Goal: Task Accomplishment & Management: Use online tool/utility

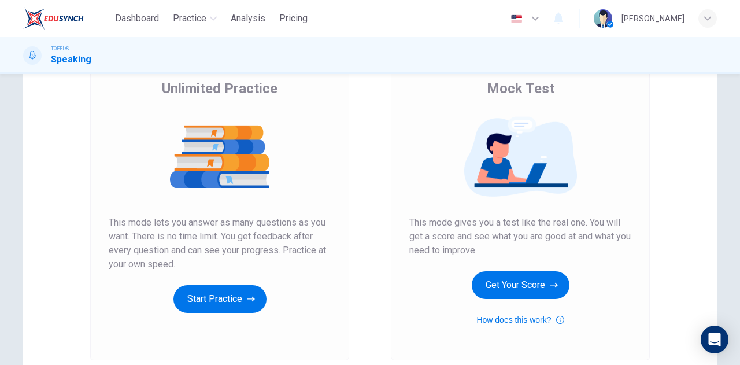
scroll to position [96, 0]
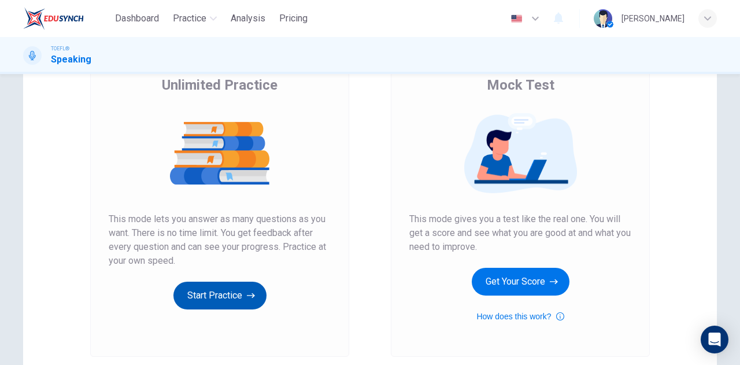
click at [243, 290] on button "Start Practice" at bounding box center [219, 296] width 93 height 28
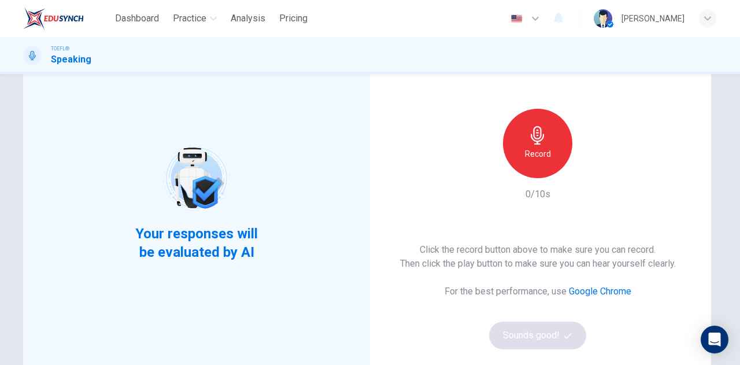
scroll to position [81, 0]
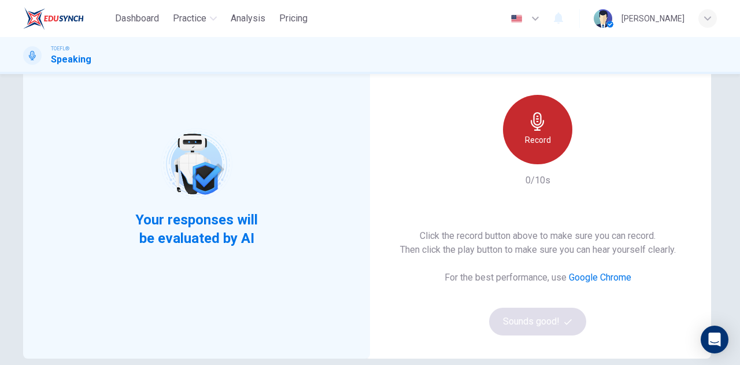
click at [516, 144] on div "Record" at bounding box center [537, 129] width 69 height 69
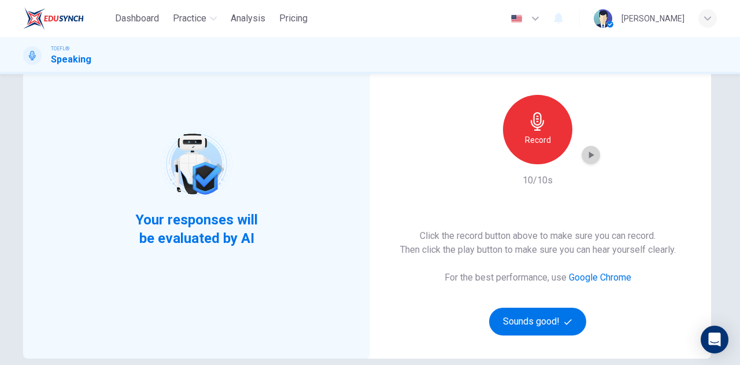
click at [590, 160] on icon "button" at bounding box center [591, 155] width 12 height 12
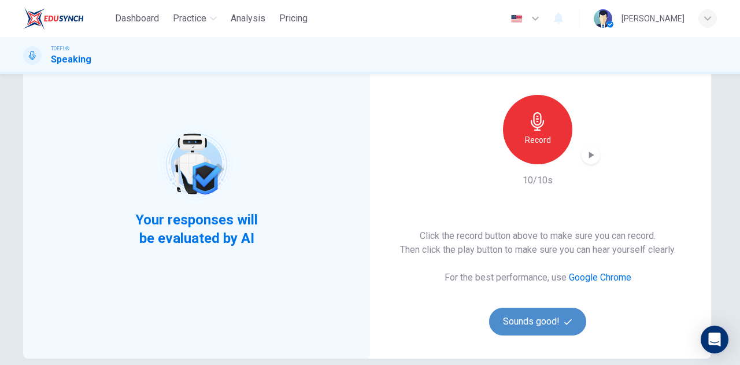
click at [526, 312] on button "Sounds good!" at bounding box center [537, 322] width 97 height 28
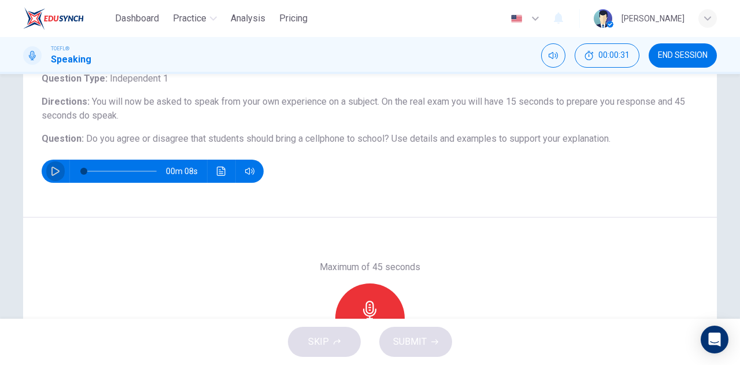
click at [48, 163] on button "button" at bounding box center [55, 171] width 19 height 23
type input "0"
click at [362, 299] on div "Record" at bounding box center [369, 317] width 69 height 69
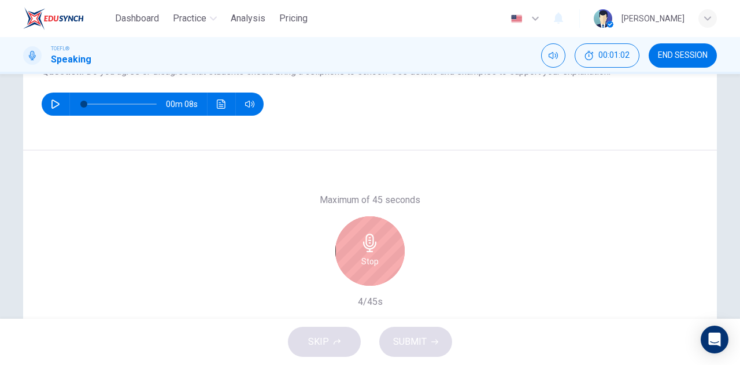
scroll to position [153, 0]
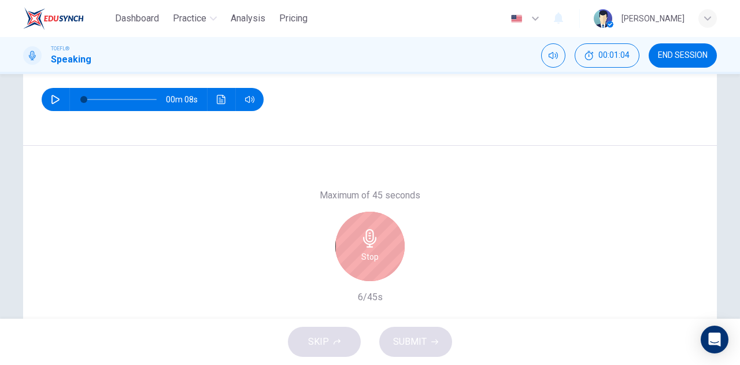
click at [322, 346] on div "SKIP SUBMIT" at bounding box center [370, 342] width 740 height 46
click at [384, 242] on div "Stop" at bounding box center [369, 246] width 69 height 69
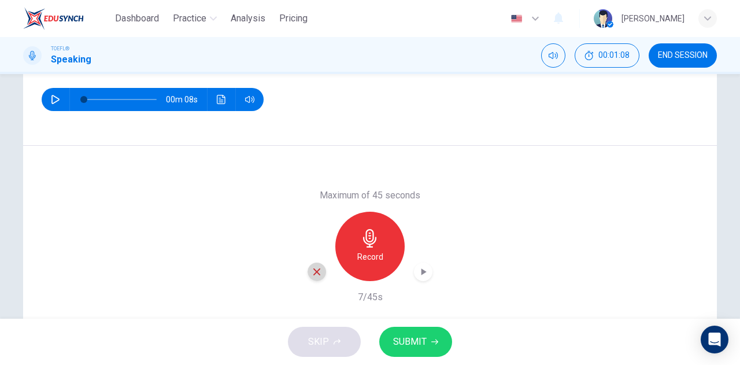
click at [318, 276] on icon "button" at bounding box center [317, 272] width 10 height 10
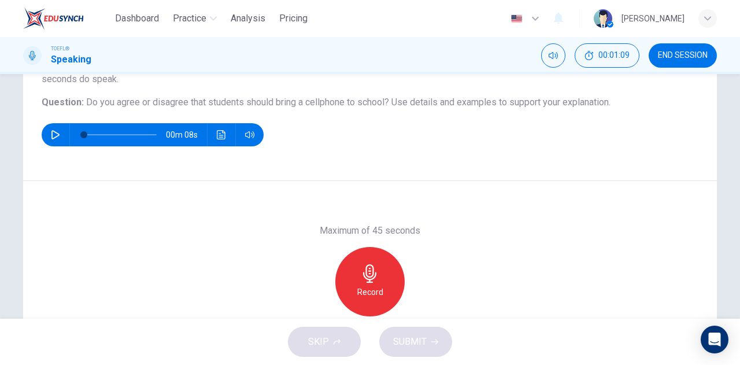
scroll to position [110, 0]
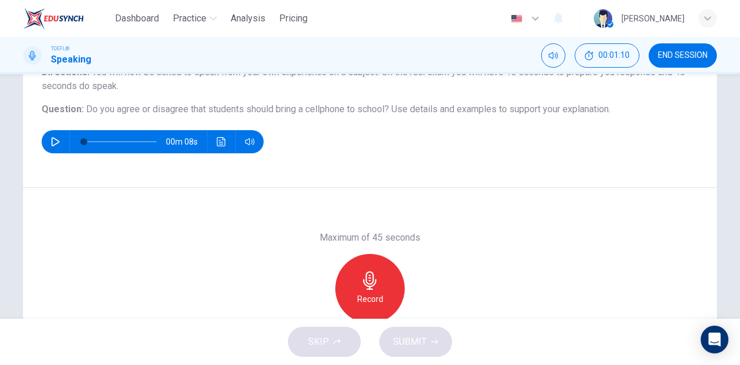
click at [411, 276] on div "Record" at bounding box center [370, 288] width 125 height 69
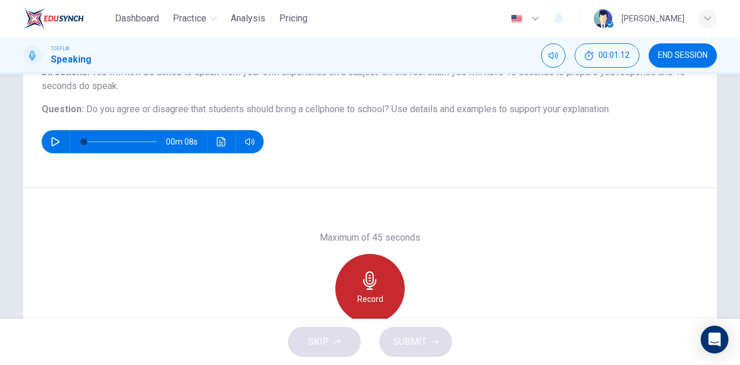
click at [339, 283] on div "Record" at bounding box center [369, 288] width 69 height 69
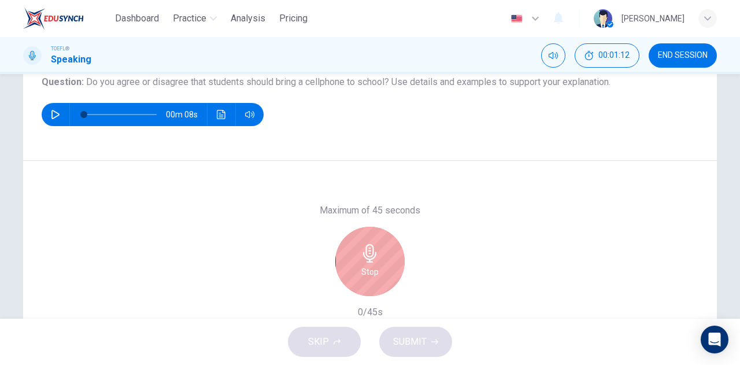
scroll to position [140, 0]
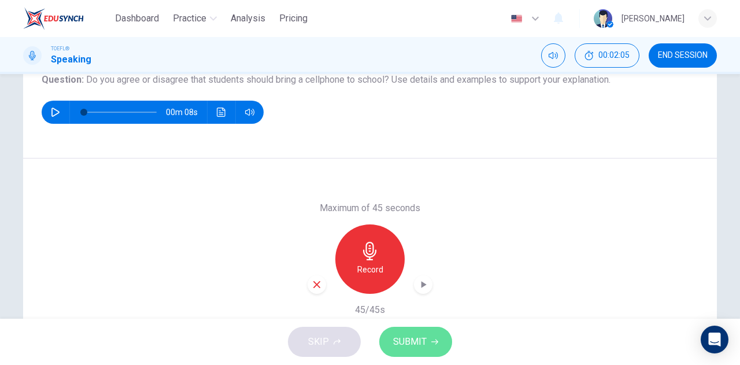
click at [419, 337] on span "SUBMIT" at bounding box center [410, 342] width 34 height 16
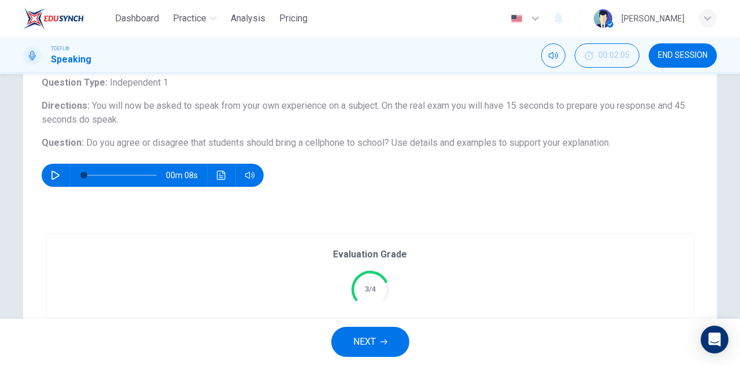
scroll to position [216, 0]
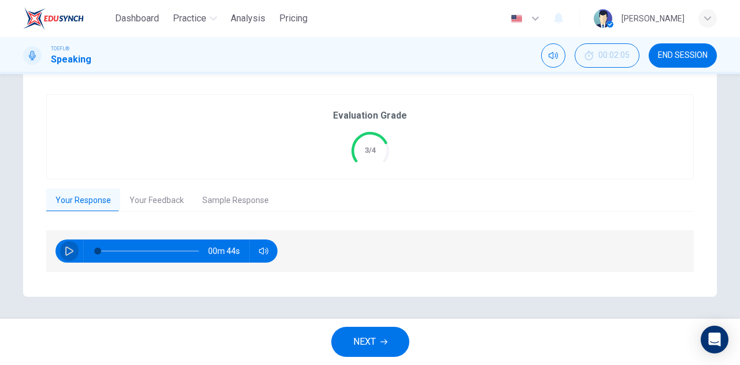
click at [68, 244] on button "button" at bounding box center [69, 250] width 19 height 23
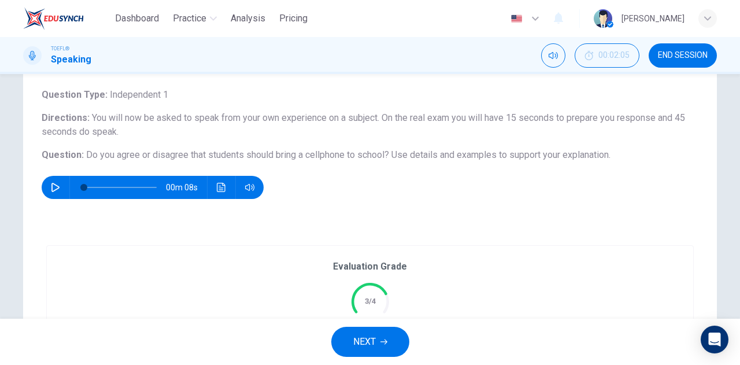
scroll to position [64, 0]
type input "0"
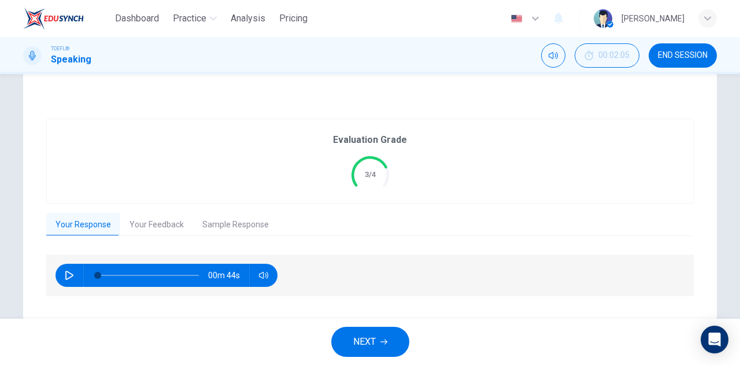
scroll to position [216, 0]
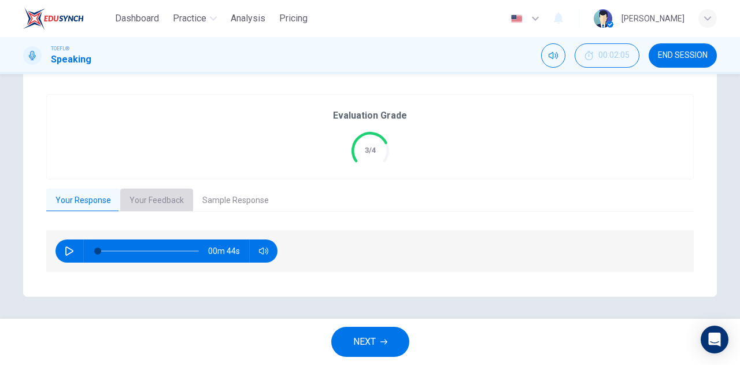
click at [161, 195] on button "Your Feedback" at bounding box center [156, 201] width 73 height 24
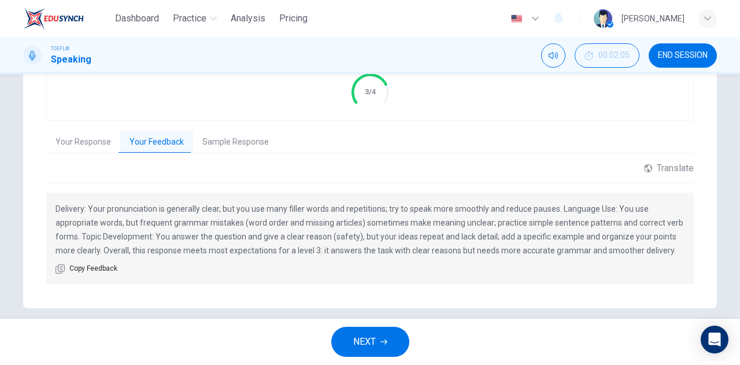
scroll to position [286, 0]
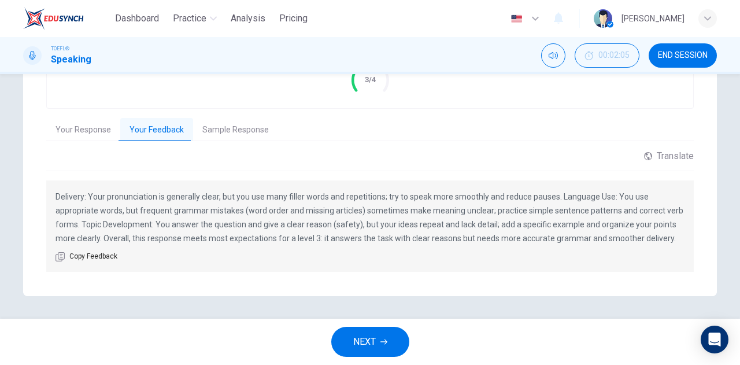
click at [239, 129] on button "Sample Response" at bounding box center [235, 130] width 85 height 24
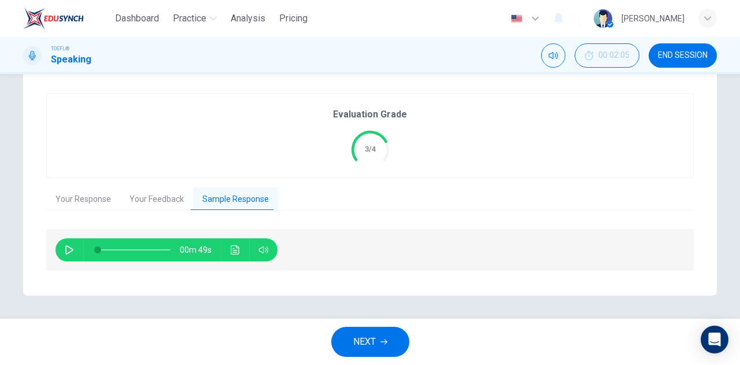
scroll to position [216, 0]
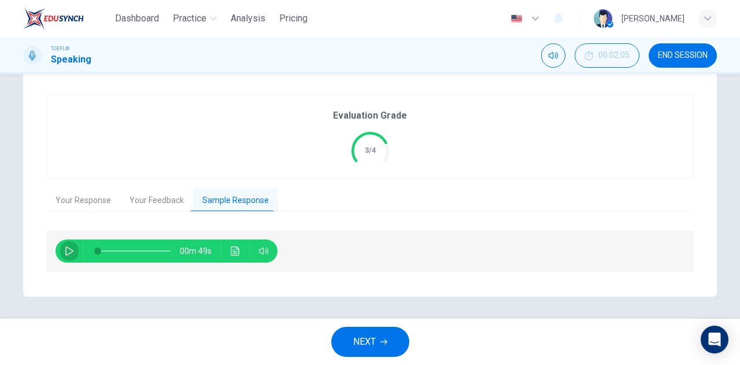
click at [68, 247] on icon "button" at bounding box center [69, 250] width 9 height 9
type input "0"
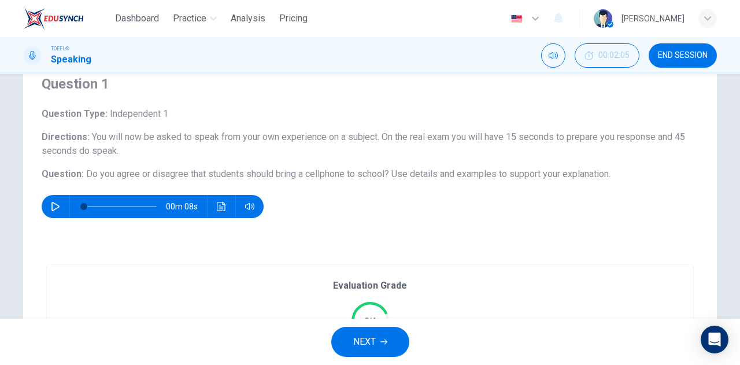
scroll to position [43, 0]
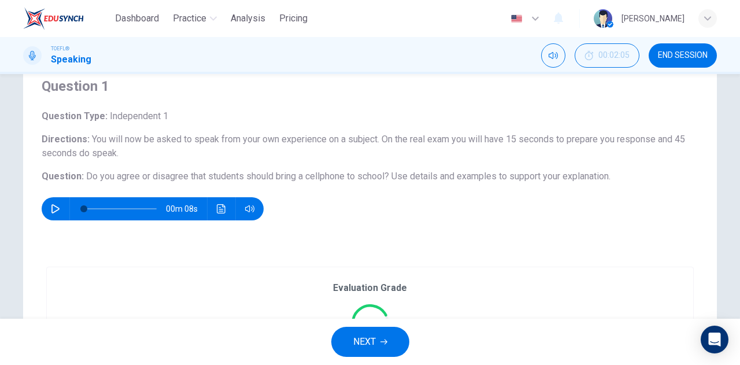
drag, startPoint x: 80, startPoint y: 175, endPoint x: 603, endPoint y: 180, distance: 522.8
click at [603, 180] on h6 "Question : Do you agree or disagree that students should bring a cellphone to s…" at bounding box center [370, 176] width 657 height 14
drag, startPoint x: 83, startPoint y: 176, endPoint x: 269, endPoint y: 173, distance: 185.7
click at [269, 173] on span "Do you agree or disagree that students should bring a cellphone to school?" at bounding box center [237, 176] width 303 height 11
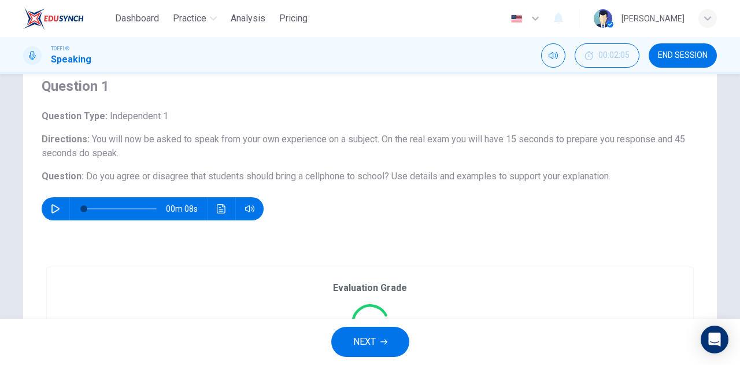
drag, startPoint x: 78, startPoint y: 176, endPoint x: 385, endPoint y: 196, distance: 307.8
click at [385, 196] on div "Question Type : Independent 1 Directions : You will now be asked to speak from …" at bounding box center [370, 164] width 657 height 111
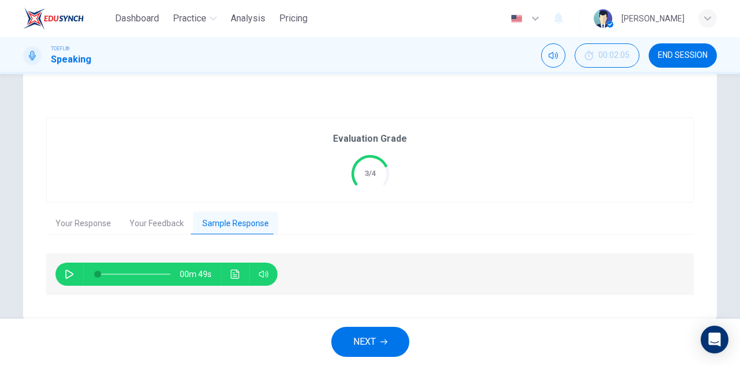
scroll to position [216, 0]
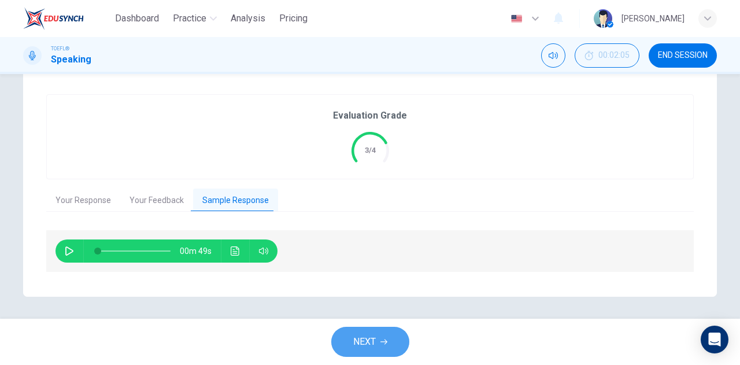
click at [368, 337] on span "NEXT" at bounding box center [364, 342] width 23 height 16
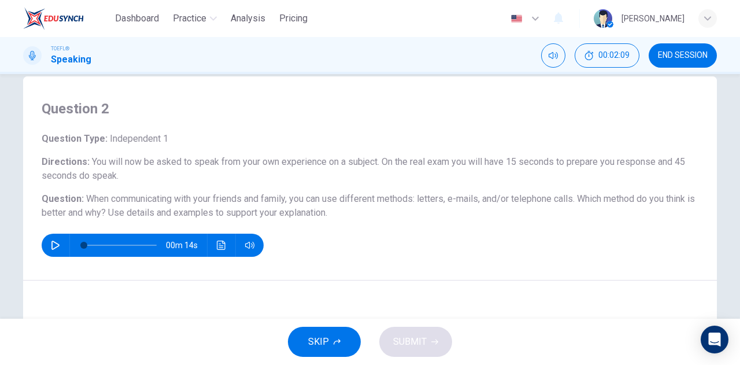
scroll to position [22, 0]
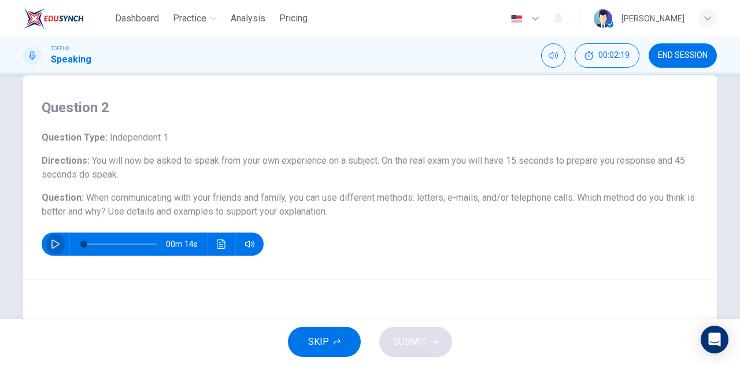
click at [46, 240] on button "button" at bounding box center [55, 243] width 19 height 23
type input "0"
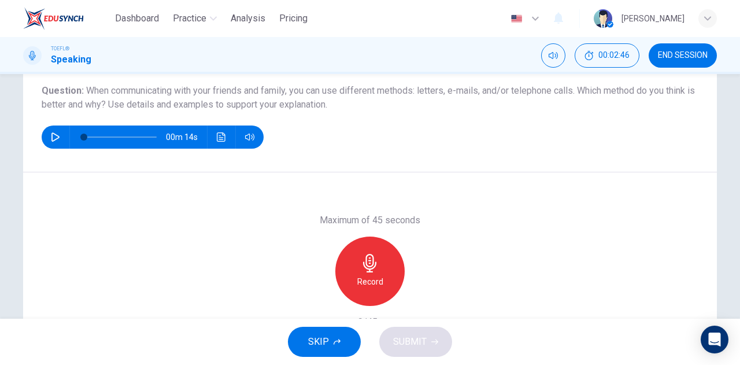
scroll to position [128, 0]
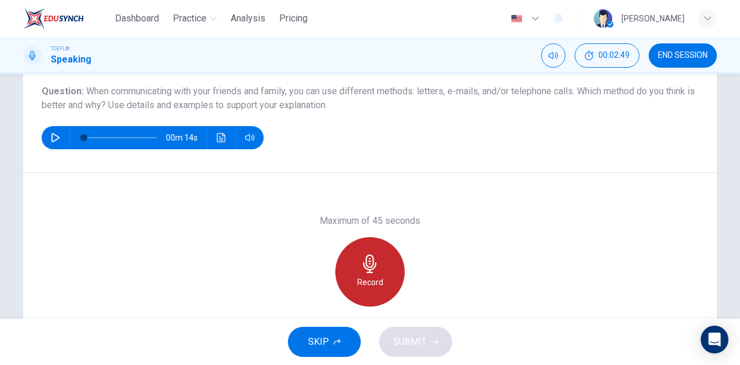
click at [371, 279] on h6 "Record" at bounding box center [370, 282] width 26 height 14
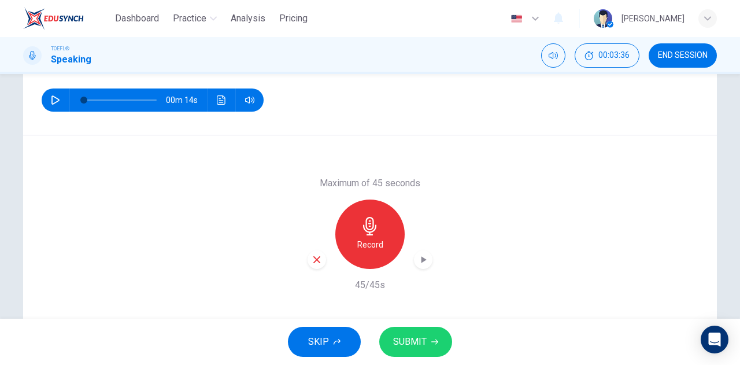
scroll to position [204, 0]
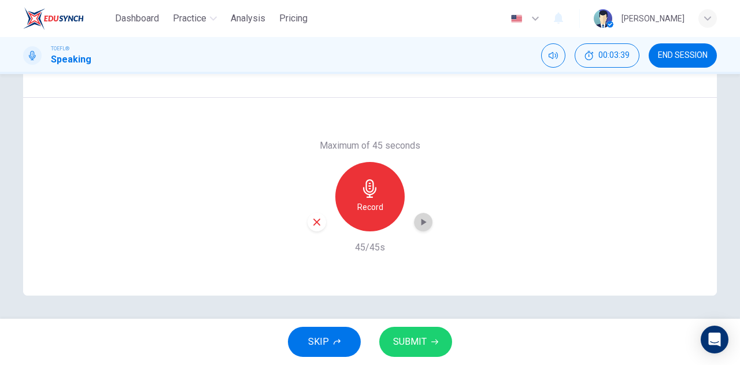
click at [421, 227] on icon "button" at bounding box center [424, 222] width 12 height 12
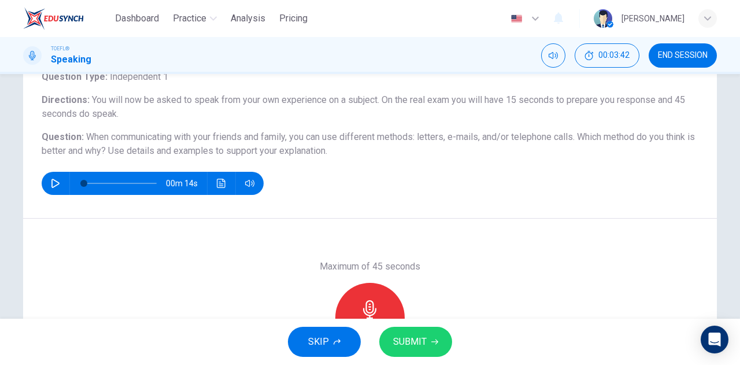
scroll to position [78, 0]
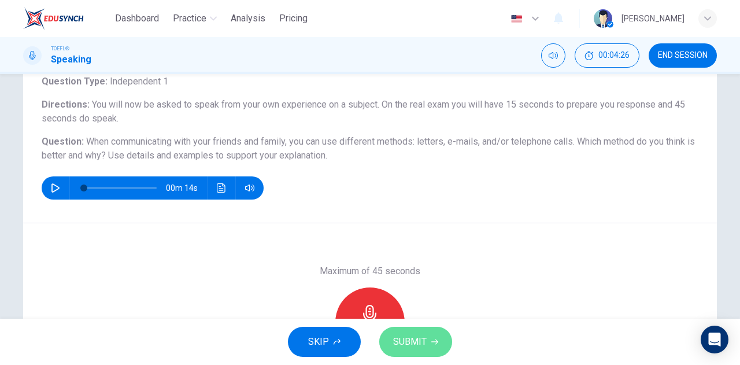
click at [414, 349] on span "SUBMIT" at bounding box center [410, 342] width 34 height 16
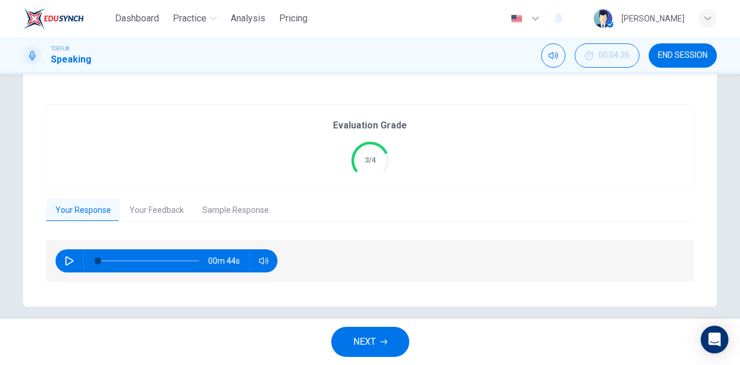
scroll to position [230, 0]
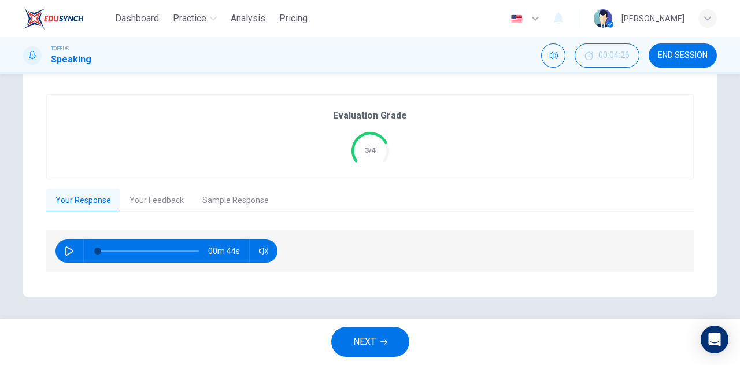
click at [68, 249] on icon "button" at bounding box center [69, 250] width 9 height 9
click at [150, 198] on button "Your Feedback" at bounding box center [156, 201] width 73 height 24
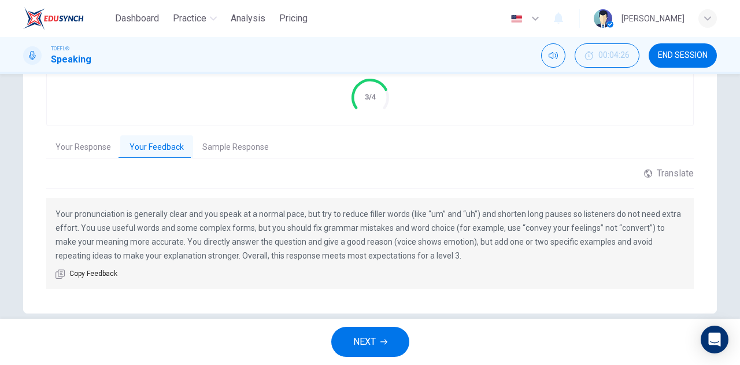
scroll to position [300, 0]
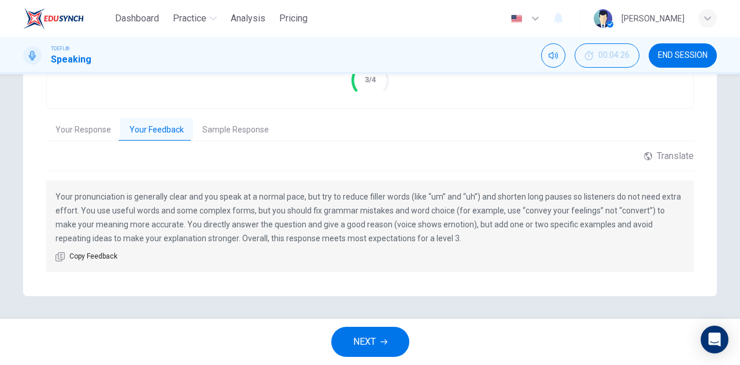
click at [94, 127] on button "Your Response" at bounding box center [83, 130] width 74 height 24
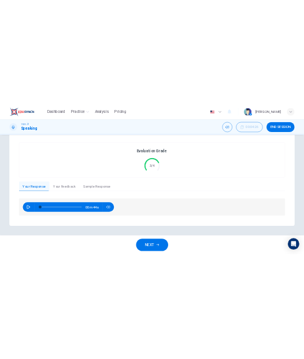
scroll to position [230, 0]
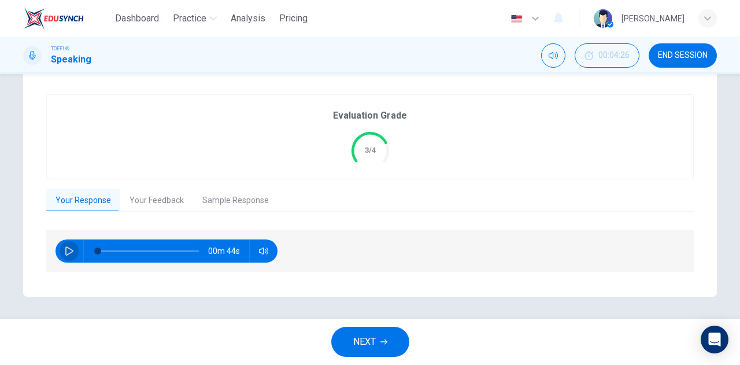
click at [65, 250] on icon "button" at bounding box center [69, 250] width 9 height 9
click at [67, 249] on icon "button" at bounding box center [69, 250] width 9 height 9
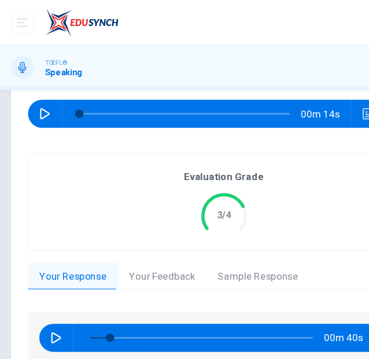
scroll to position [143, 0]
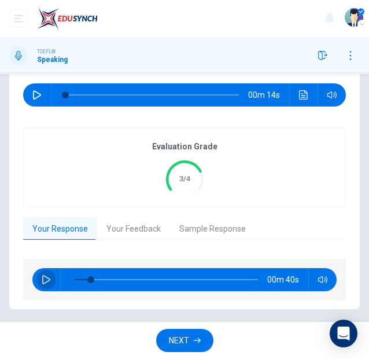
click at [42, 275] on icon "button" at bounding box center [46, 279] width 9 height 9
click at [43, 276] on icon "button" at bounding box center [46, 279] width 6 height 7
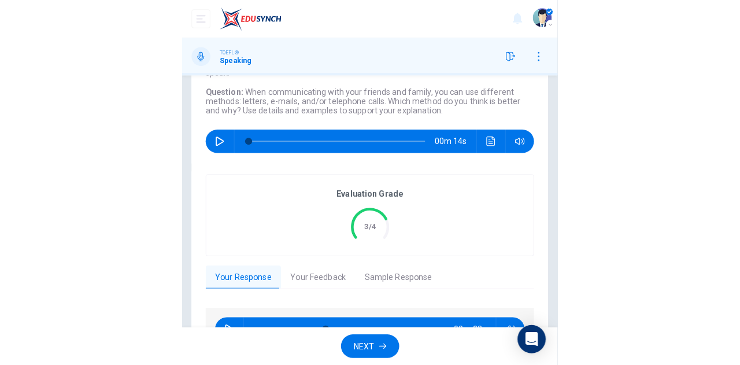
scroll to position [109, 0]
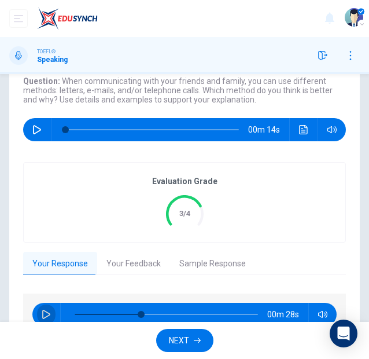
click at [49, 307] on button "button" at bounding box center [46, 313] width 19 height 23
click at [45, 313] on icon "button" at bounding box center [46, 314] width 6 height 7
click at [46, 312] on icon "button" at bounding box center [46, 313] width 9 height 9
click at [41, 311] on button "button" at bounding box center [46, 313] width 19 height 23
click at [47, 314] on icon "button" at bounding box center [46, 313] width 9 height 9
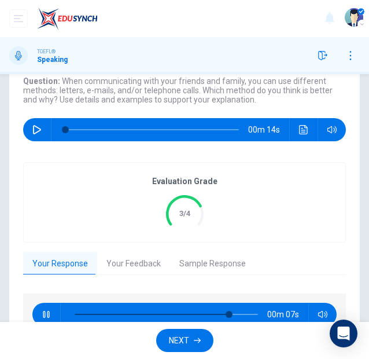
click at [45, 306] on button "button" at bounding box center [46, 313] width 19 height 23
click at [212, 311] on span at bounding box center [166, 314] width 183 height 16
click at [46, 312] on icon "button" at bounding box center [46, 313] width 9 height 9
click at [194, 311] on span at bounding box center [166, 314] width 183 height 16
click at [212, 316] on span at bounding box center [166, 314] width 183 height 16
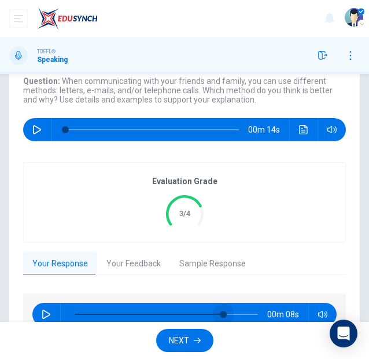
click at [219, 312] on span at bounding box center [166, 314] width 183 height 16
click at [50, 318] on icon "button" at bounding box center [46, 313] width 9 height 9
type input "0"
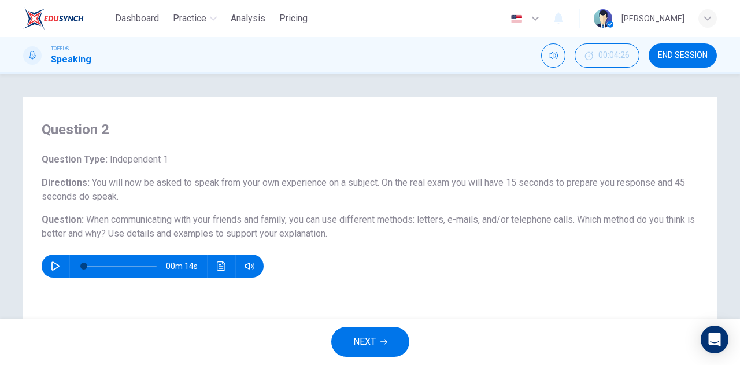
scroll to position [0, 0]
click at [137, 18] on span "Dashboard" at bounding box center [137, 19] width 44 height 14
